Goal: Task Accomplishment & Management: Manage account settings

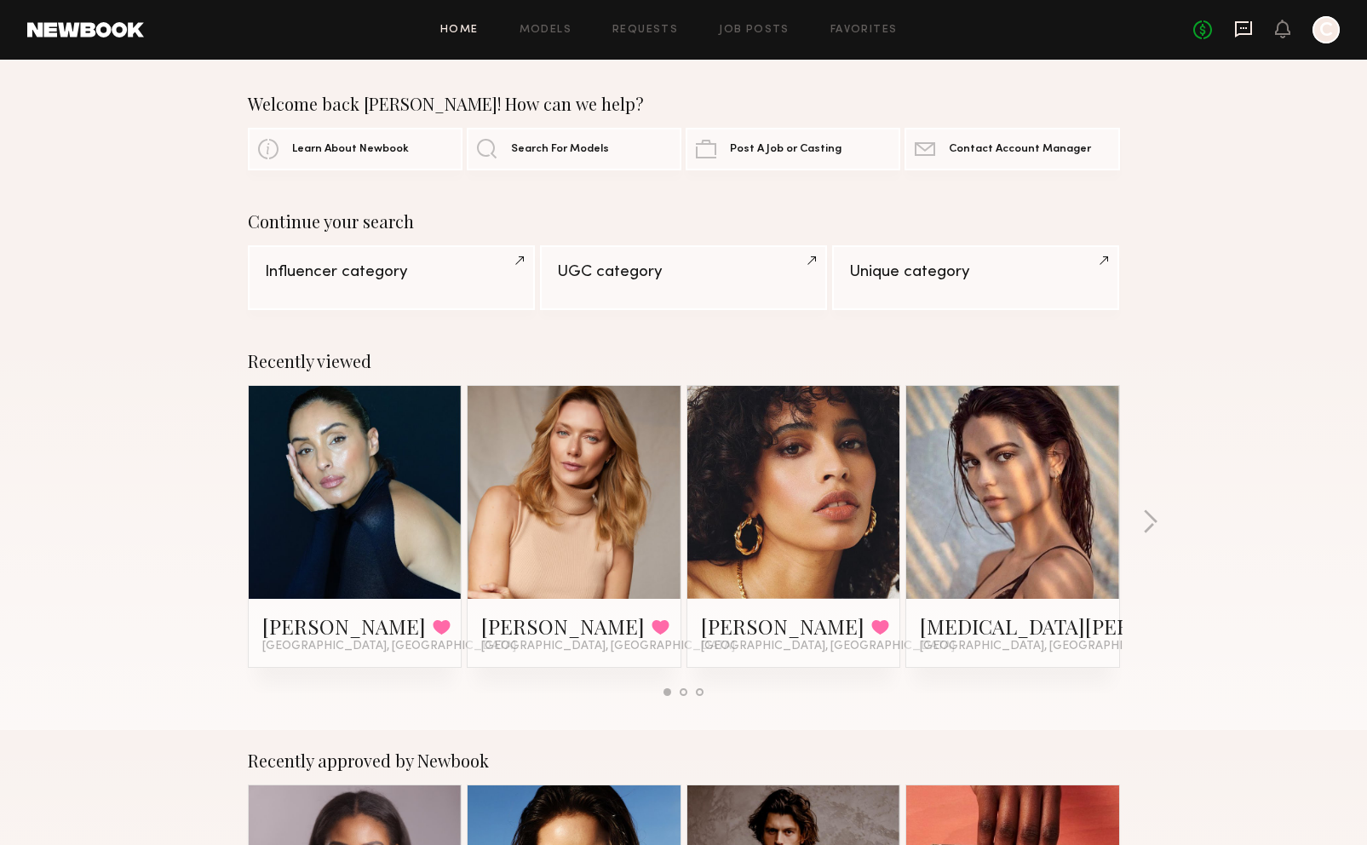
drag, startPoint x: 1229, startPoint y: 23, endPoint x: 1240, endPoint y: 26, distance: 11.4
click at [1231, 23] on div "No fees up to $5,000 C" at bounding box center [1267, 29] width 147 height 27
click at [1240, 26] on icon at bounding box center [1243, 29] width 19 height 19
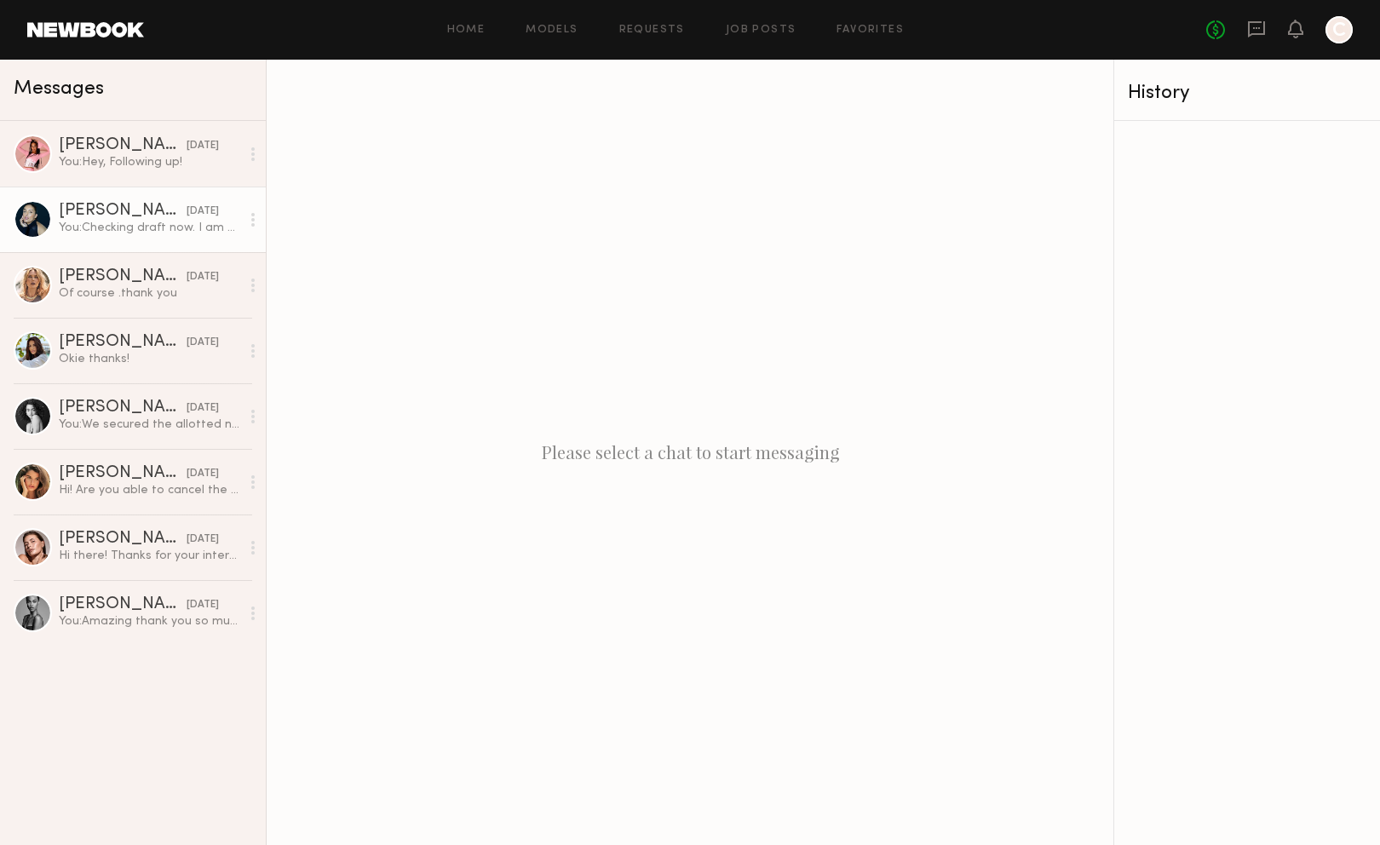
click at [133, 222] on div "You: Checking draft now. I am not seeing the option to request a new revision" at bounding box center [149, 228] width 181 height 16
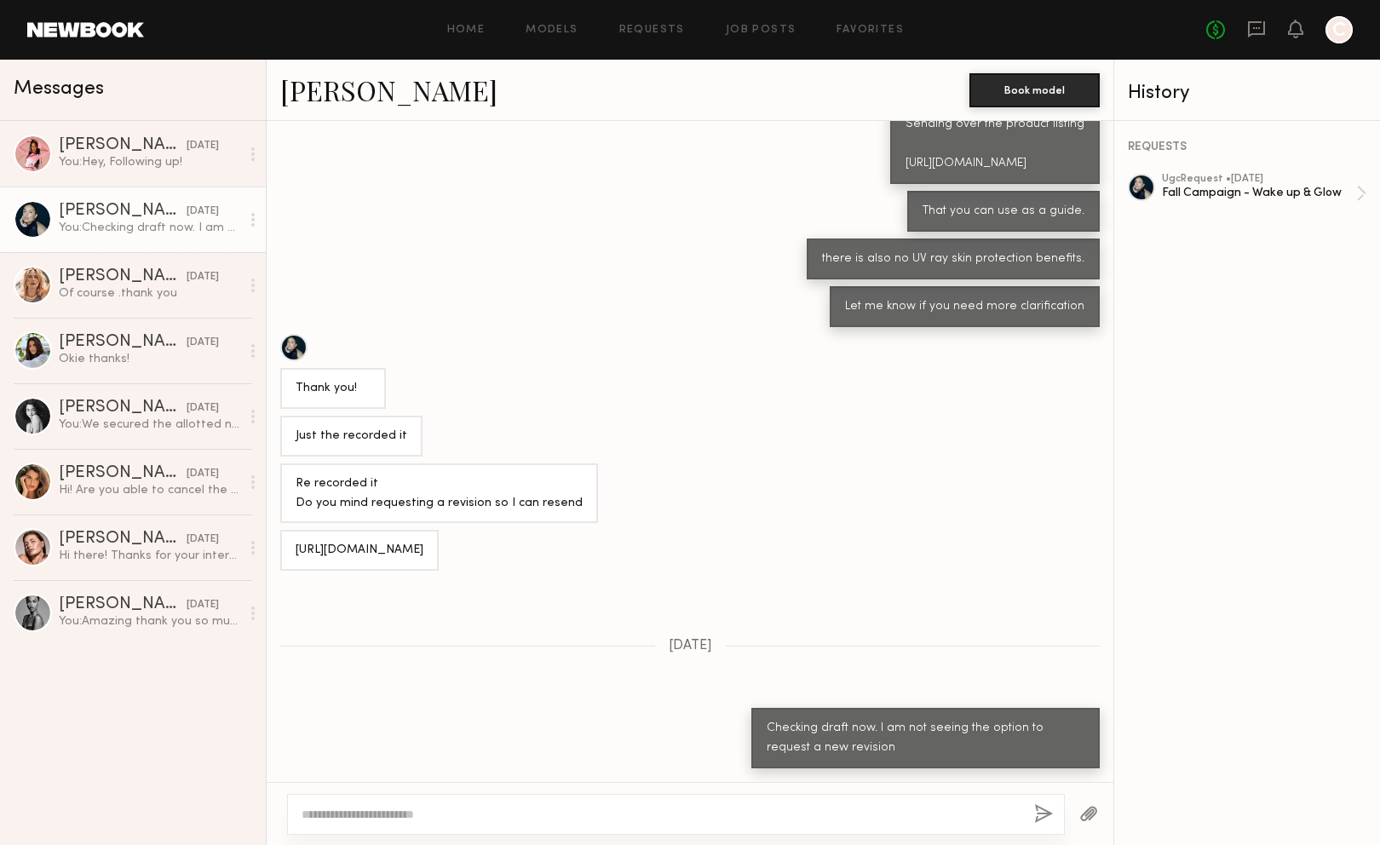
scroll to position [333, 0]
click at [1282, 197] on div "Fall Campaign - Wake up & Glow" at bounding box center [1259, 193] width 194 height 16
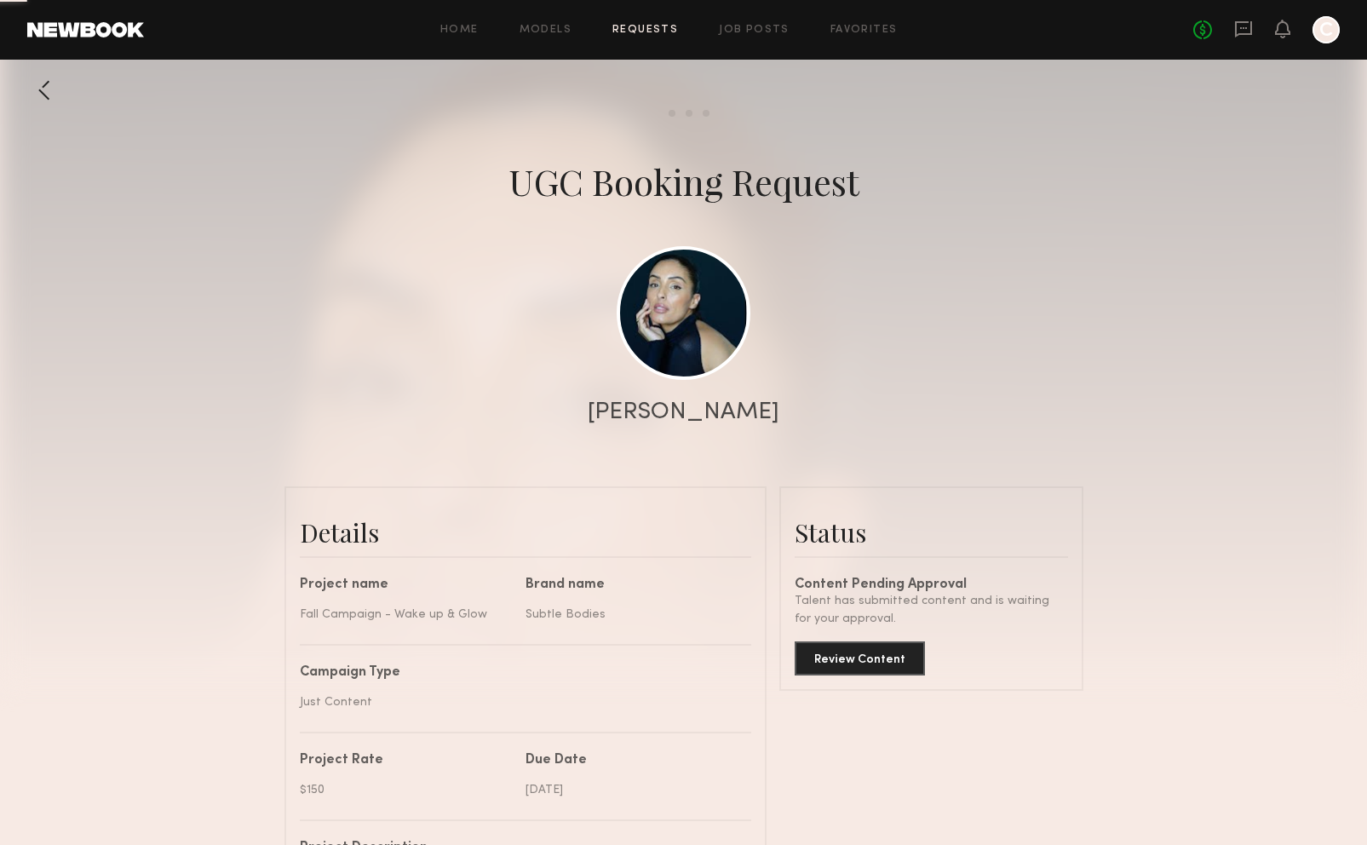
scroll to position [170, 0]
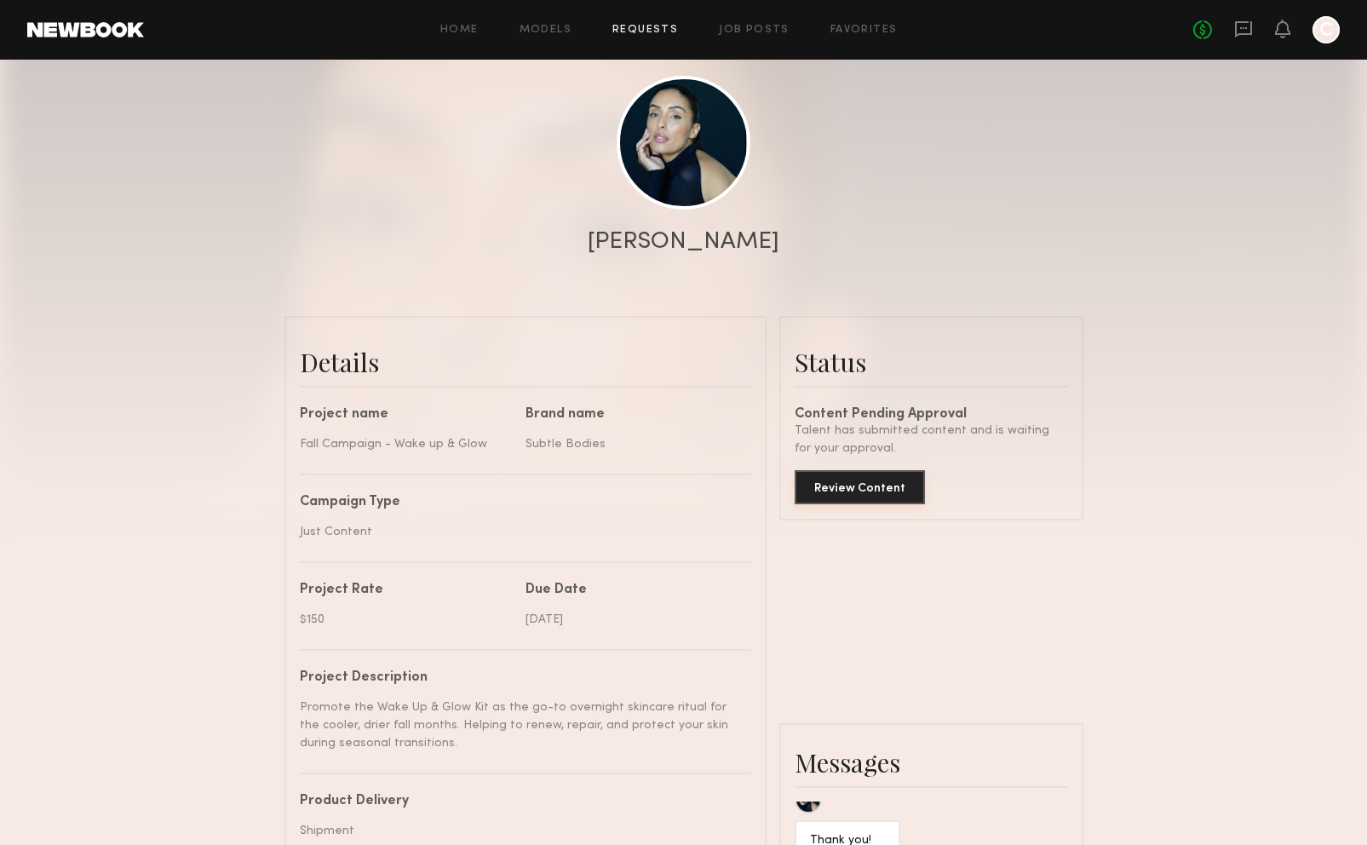
click at [881, 504] on button "Review Content" at bounding box center [860, 487] width 130 height 34
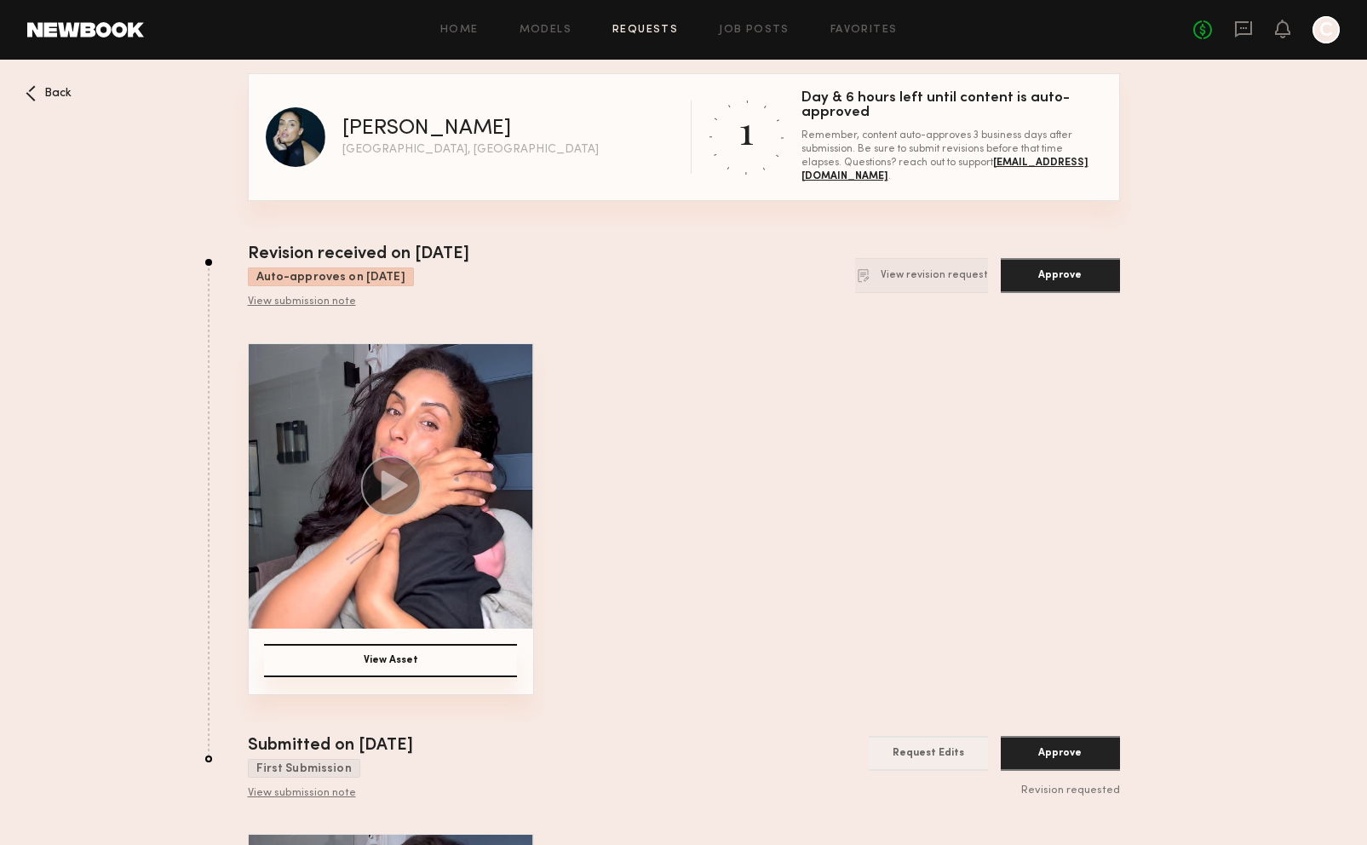
click at [1217, 163] on nb-booking-gallery "Back [PERSON_NAME] E [GEOGRAPHIC_DATA], [GEOGRAPHIC_DATA] 1 Day & 6 hours left …" at bounding box center [683, 629] width 1367 height 1113
click at [1292, 262] on nb-booking-gallery "Back [PERSON_NAME] E [GEOGRAPHIC_DATA], [GEOGRAPHIC_DATA] 1 Day & 6 hours left …" at bounding box center [683, 629] width 1367 height 1113
